Goal: Navigation & Orientation: Go to known website

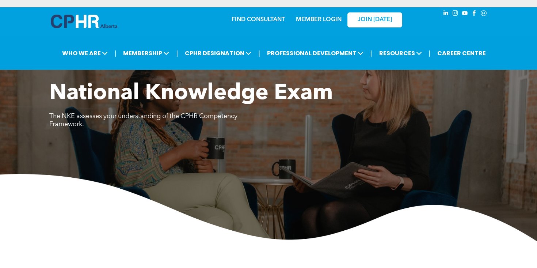
click at [325, 20] on link "MEMBER LOGIN" at bounding box center [319, 20] width 46 height 6
click at [329, 18] on link "MEMBER LOGIN" at bounding box center [319, 20] width 46 height 6
click at [61, 24] on img at bounding box center [84, 22] width 67 height 14
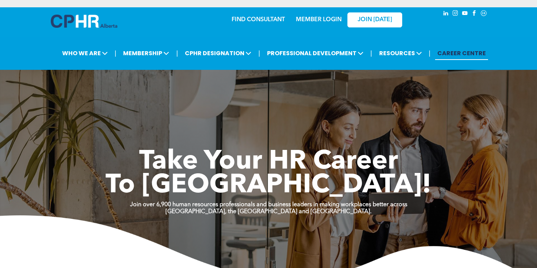
click at [327, 24] on div "MEMBER LOGIN" at bounding box center [303, 19] width 67 height 23
click at [313, 18] on link "MEMBER LOGIN" at bounding box center [319, 20] width 46 height 6
